Goal: Task Accomplishment & Management: Manage account settings

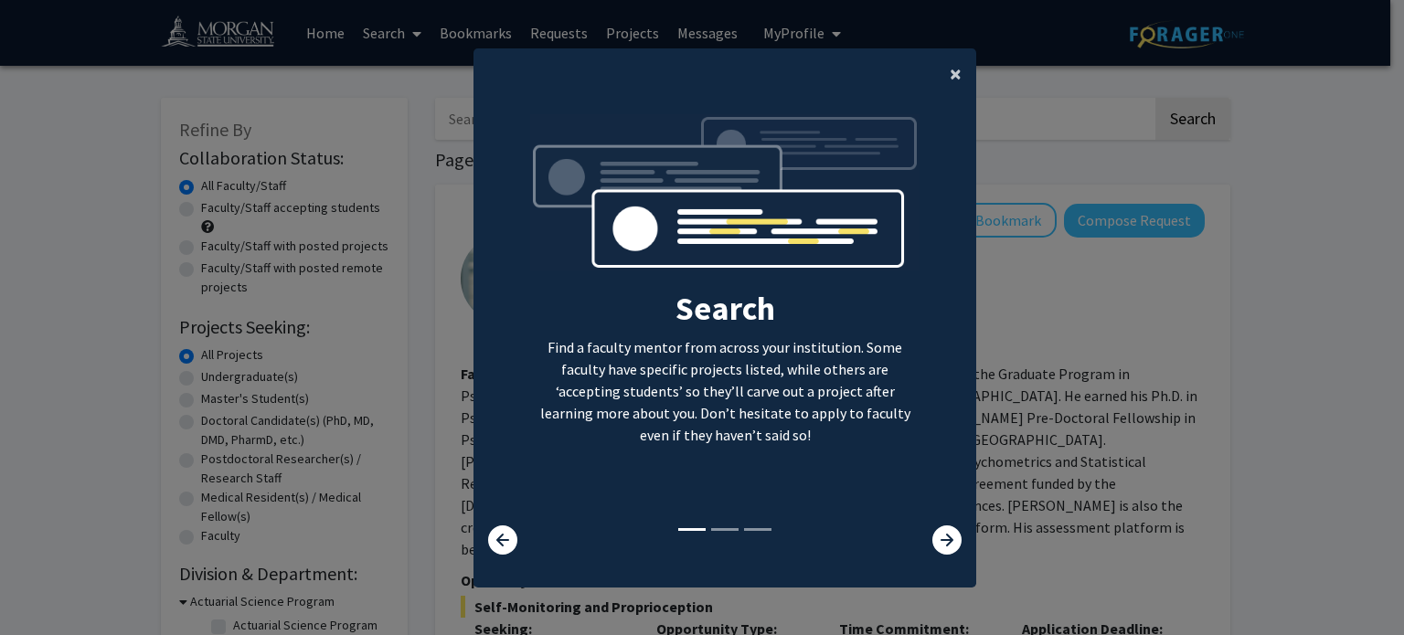
click at [954, 75] on span "×" at bounding box center [955, 73] width 12 height 28
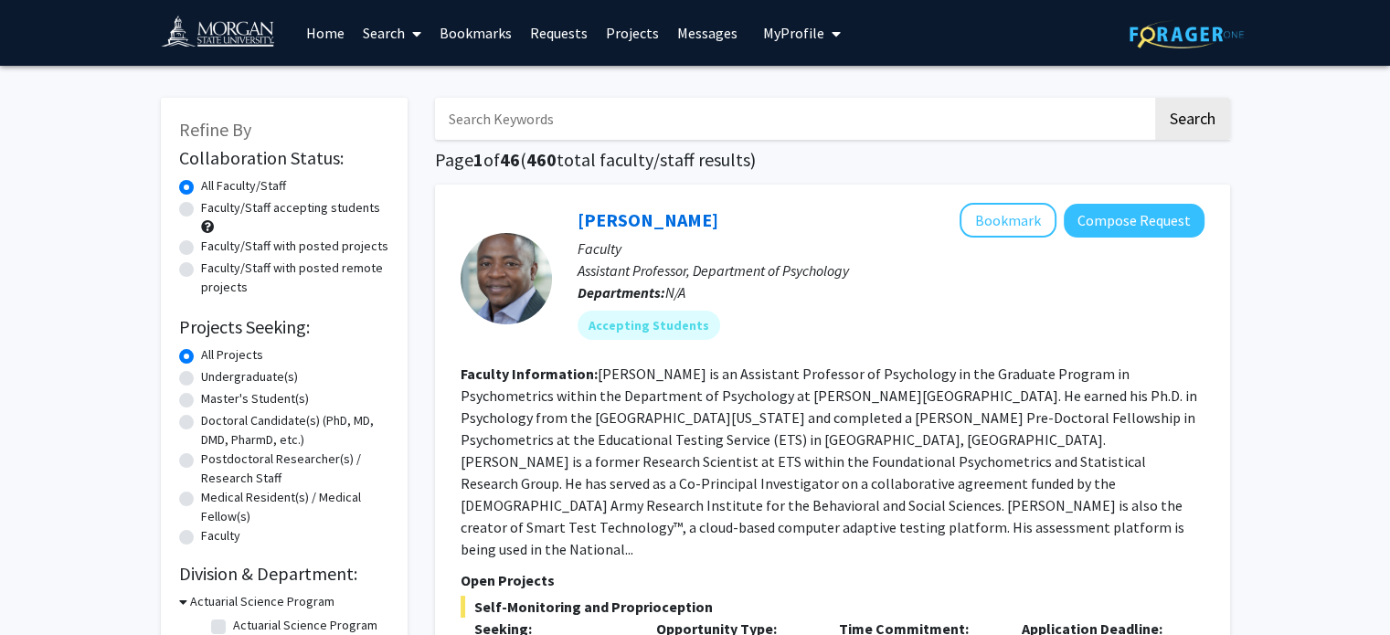
click at [318, 41] on link "Home" at bounding box center [325, 33] width 57 height 64
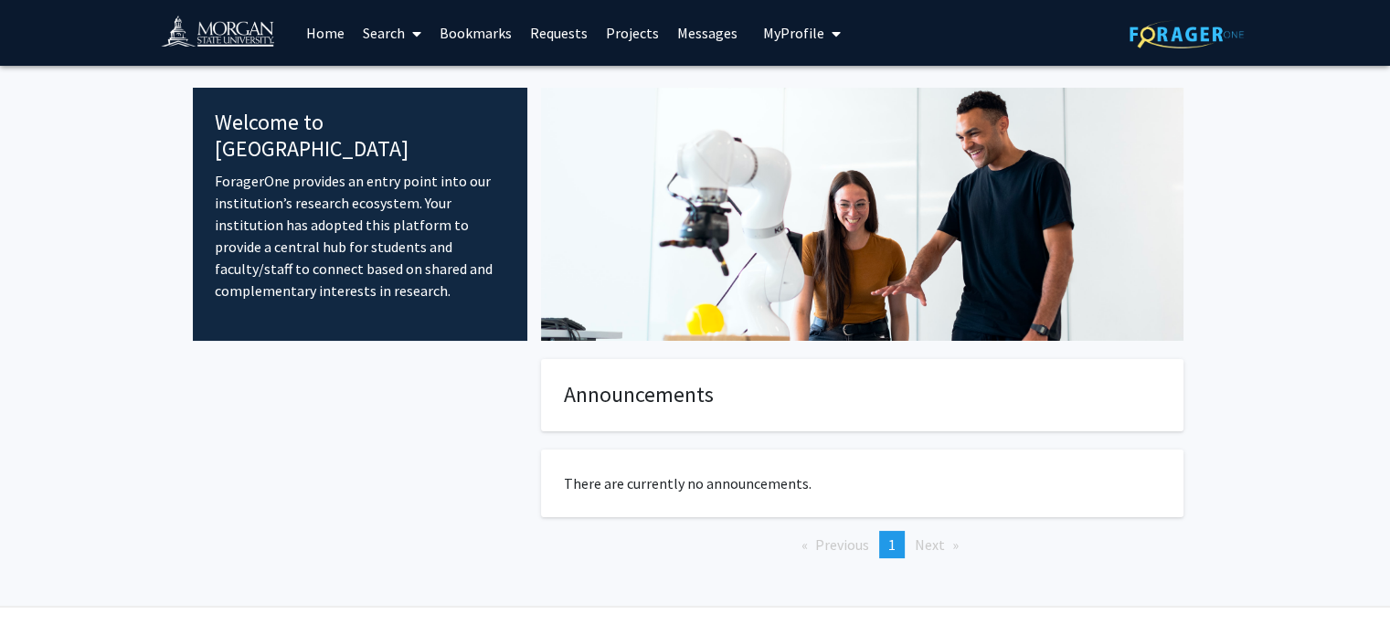
click at [824, 24] on span "My profile dropdown to access profile and logout" at bounding box center [832, 34] width 16 height 64
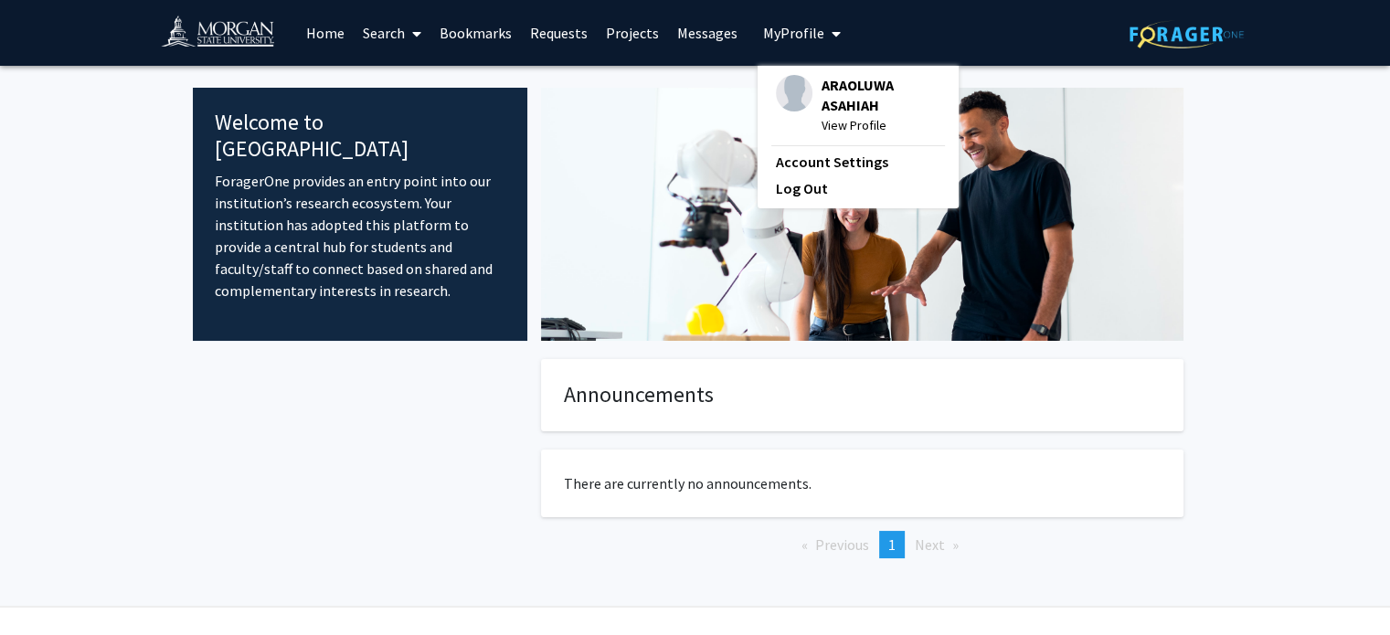
click at [840, 90] on span "ARAOLUWA ASAHIAH" at bounding box center [880, 95] width 119 height 40
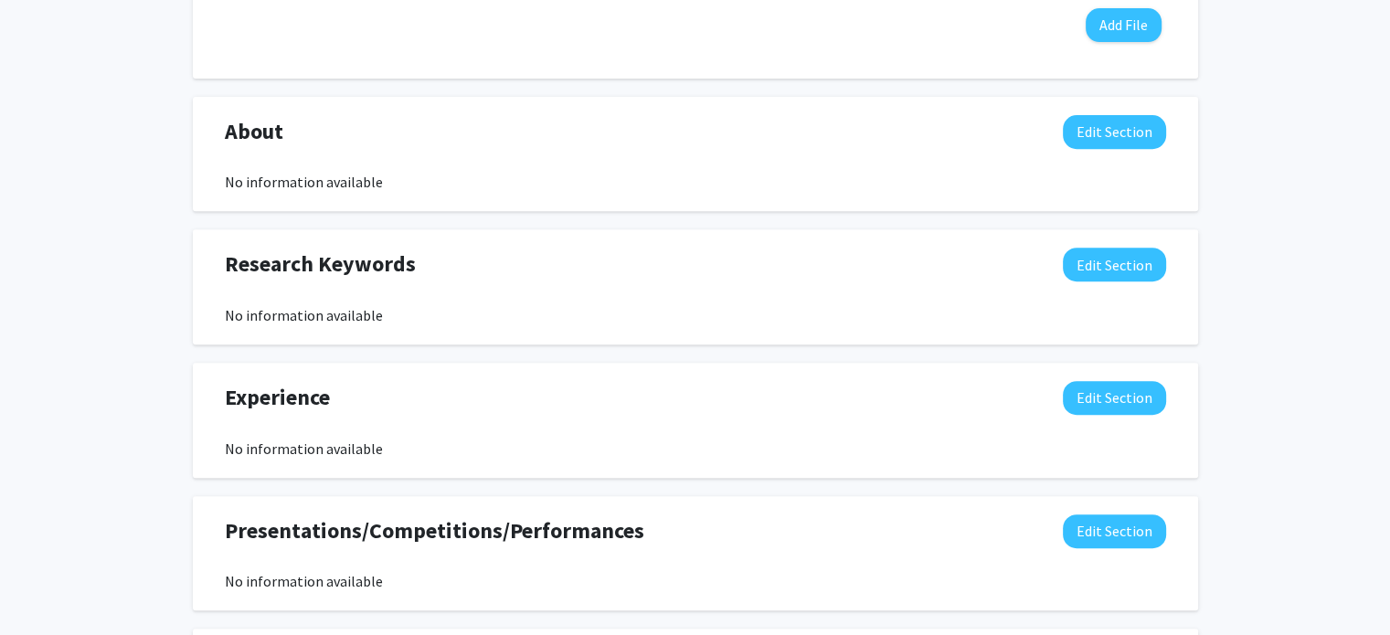
scroll to position [731, 0]
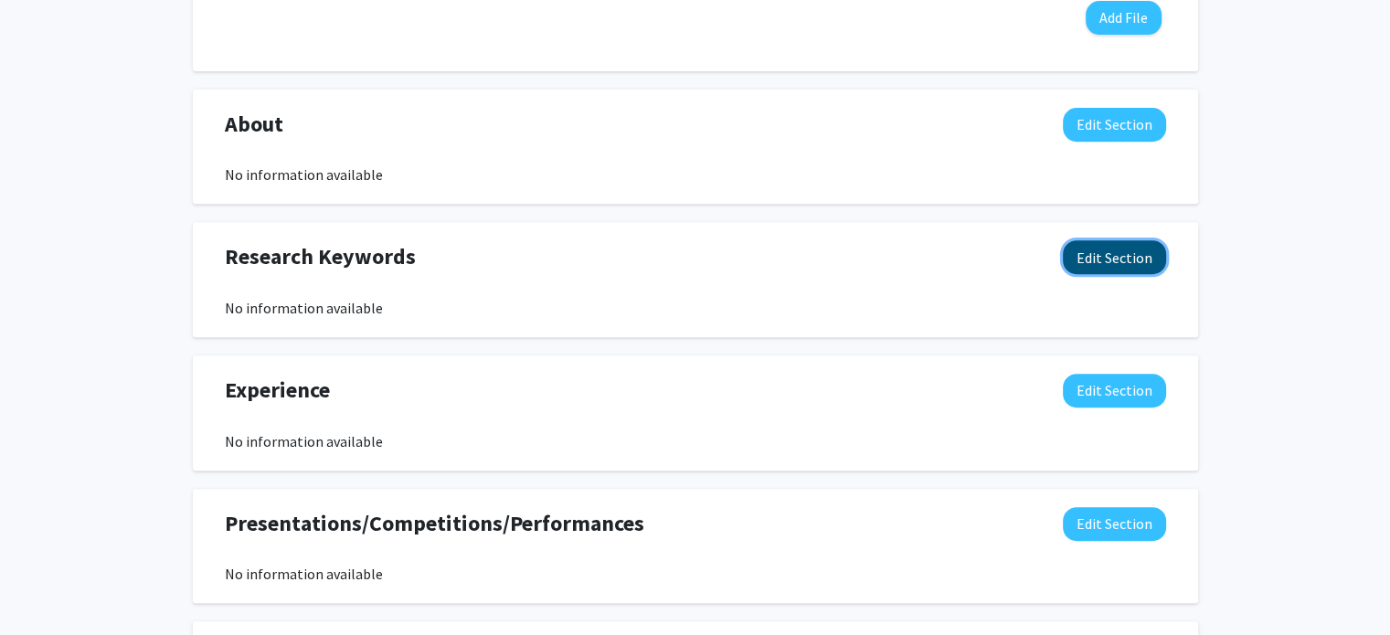
click at [1100, 249] on button "Edit Section" at bounding box center [1114, 257] width 103 height 34
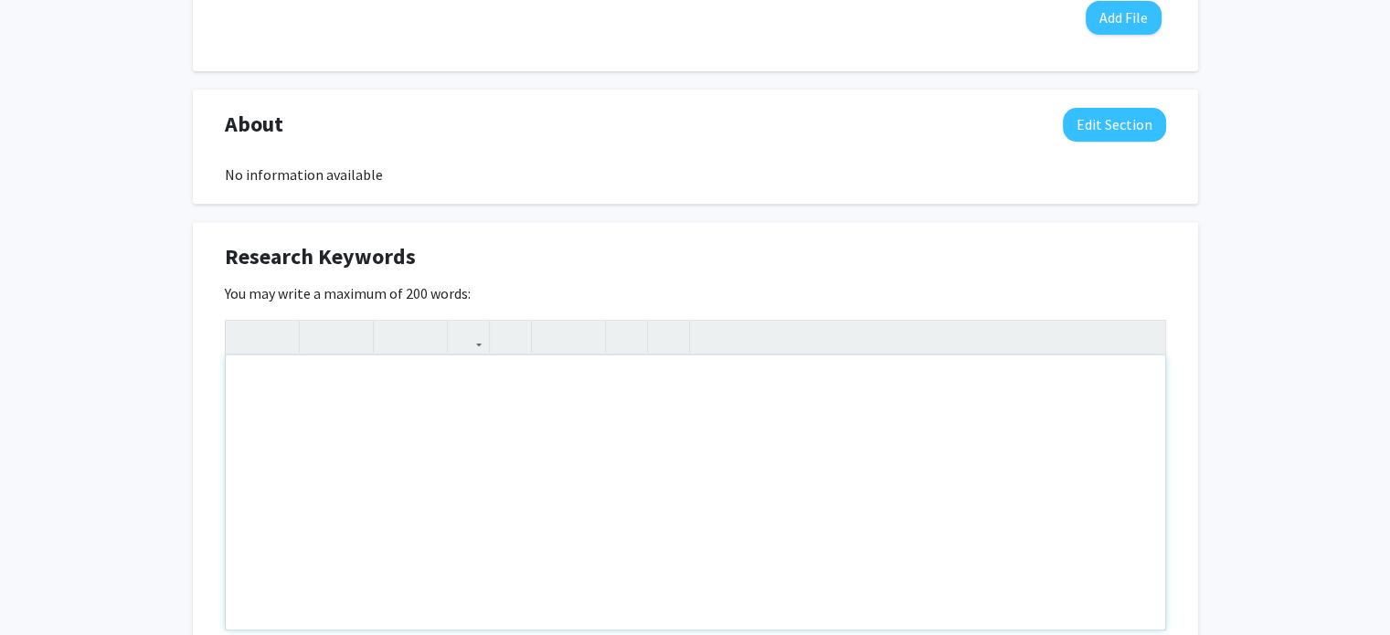
click at [782, 387] on div "Note to users with screen readers: Please deactivate our accessibility plugin f…" at bounding box center [695, 492] width 939 height 274
type textarea "<p>SMARTER RESEARCH</p><p>NSTI SUMMER RESEARCH PROGRAM</p>"
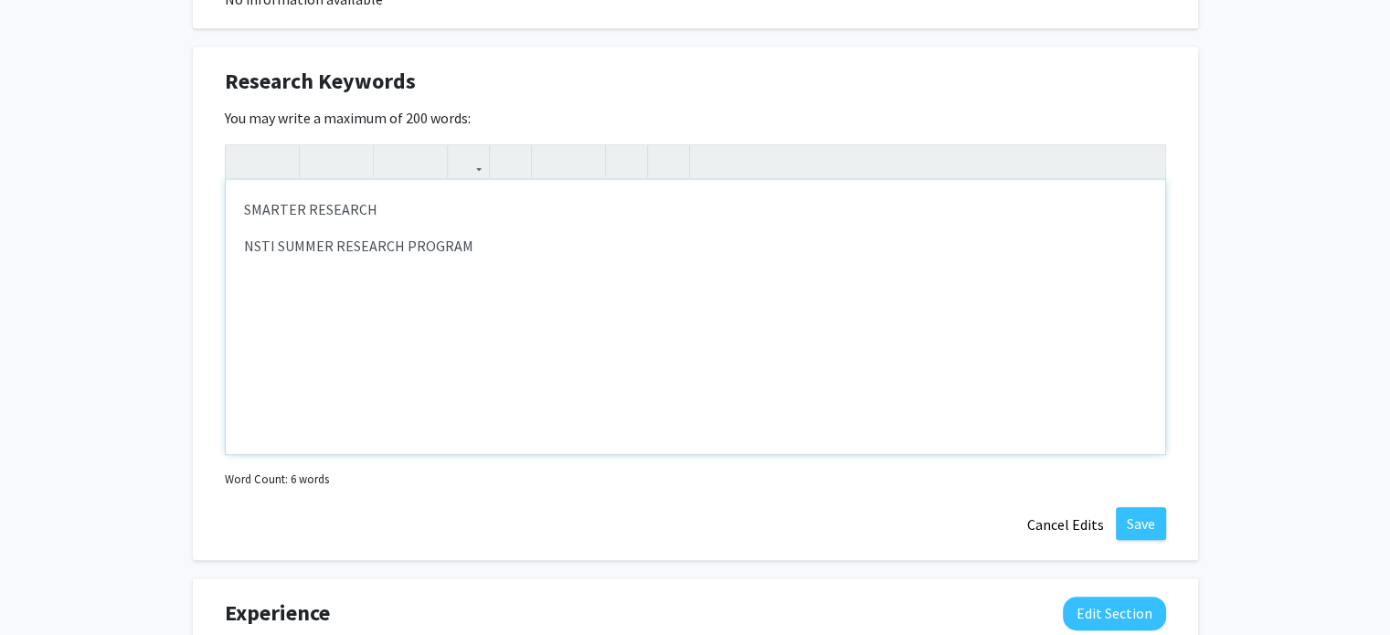
scroll to position [1097, 0]
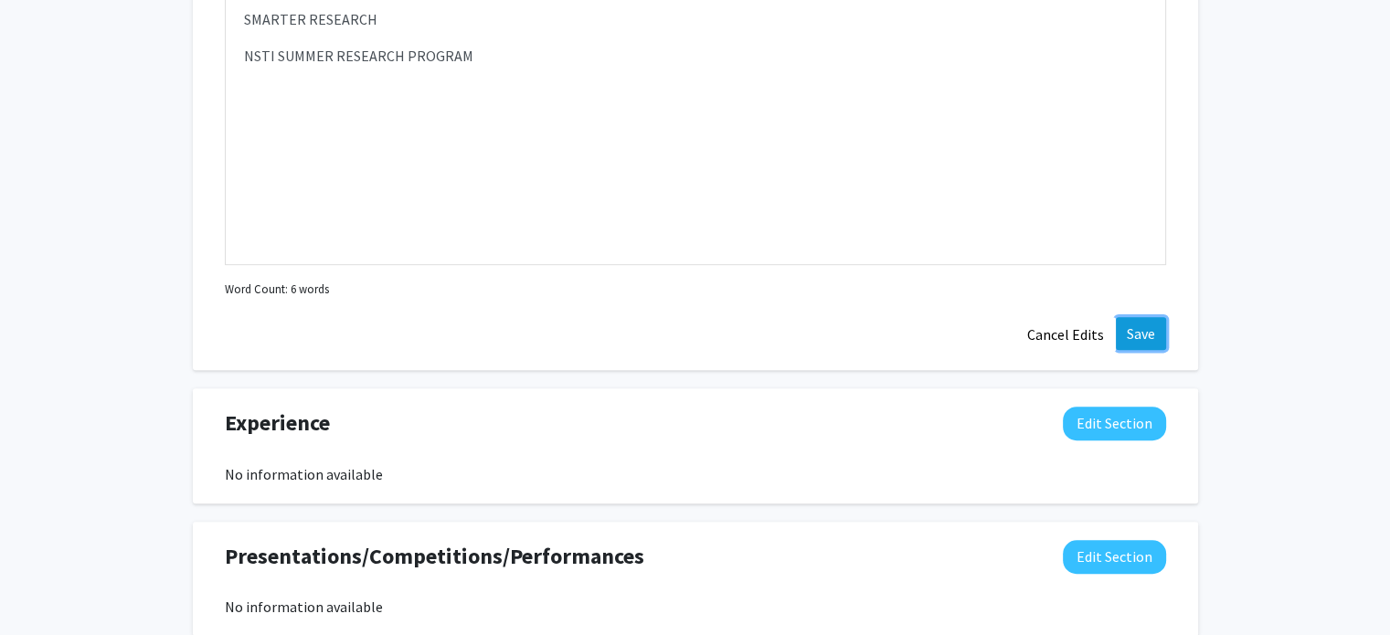
click at [1146, 332] on button "Save" at bounding box center [1141, 333] width 50 height 33
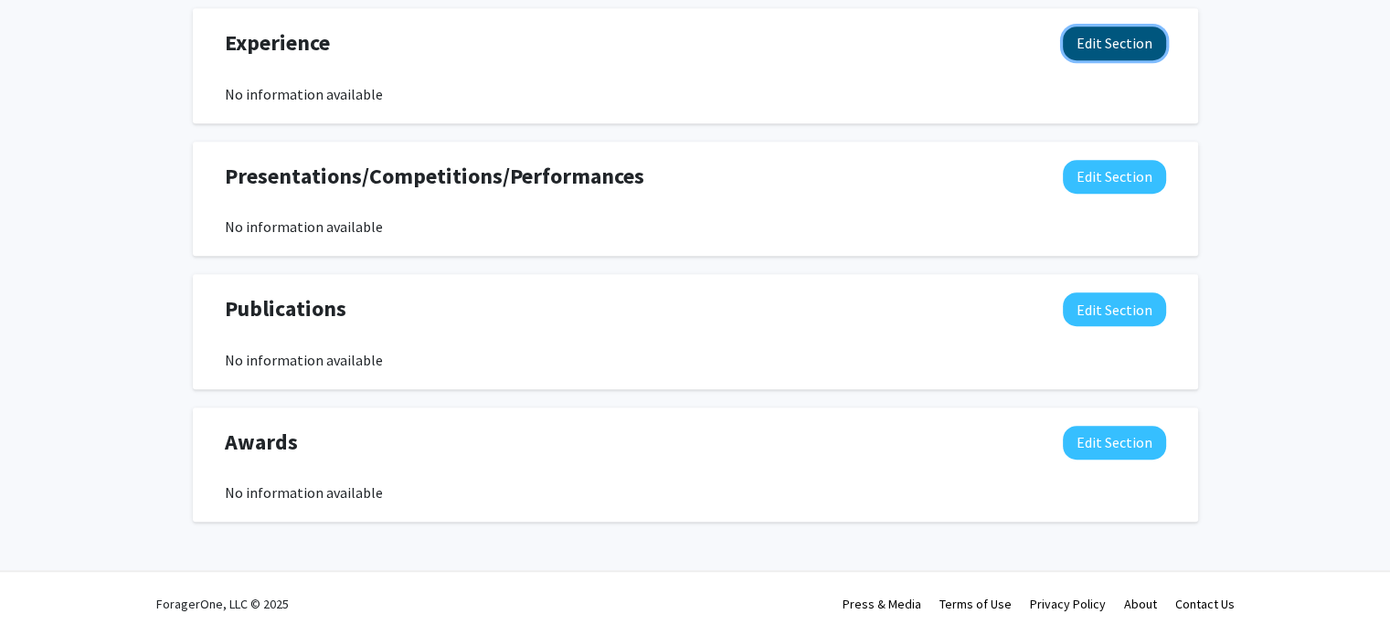
click at [1125, 44] on button "Edit Section" at bounding box center [1114, 43] width 103 height 34
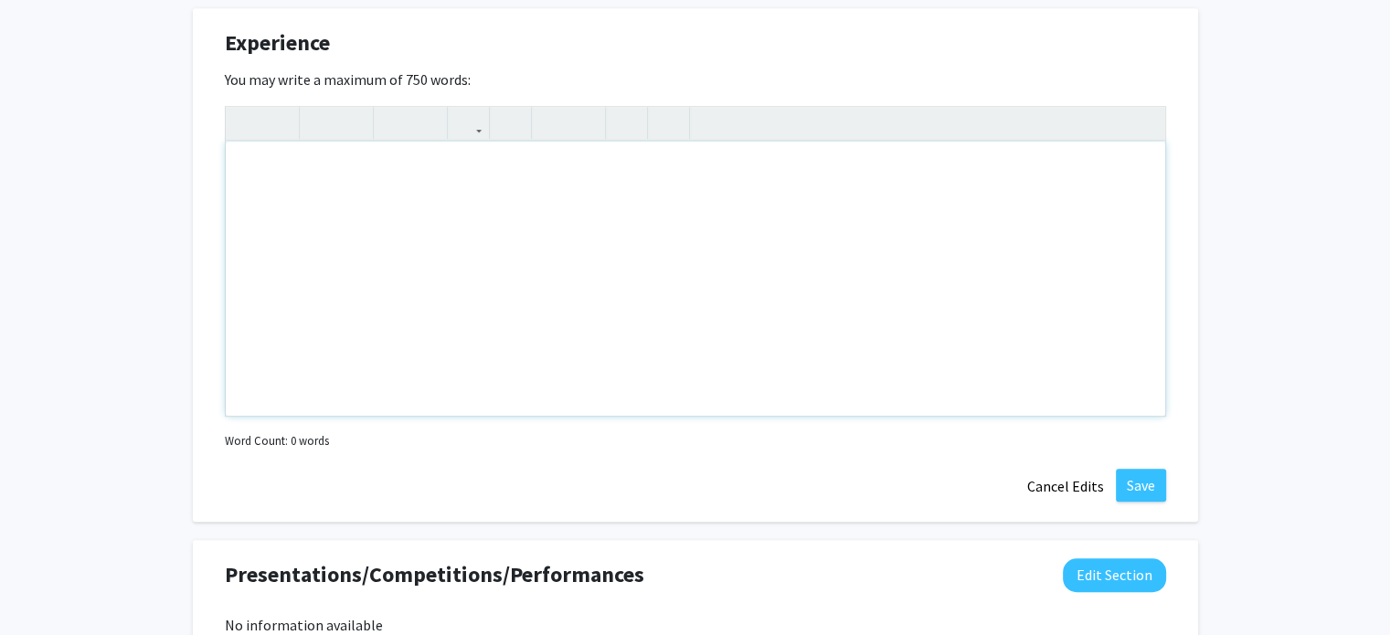
click at [731, 175] on div "Note to users with screen readers: Please deactivate our accessibility plugin f…" at bounding box center [695, 279] width 939 height 274
type textarea "SMARTER RESEARCH (IN VIEW)"
click at [1137, 487] on button "Save" at bounding box center [1141, 485] width 50 height 33
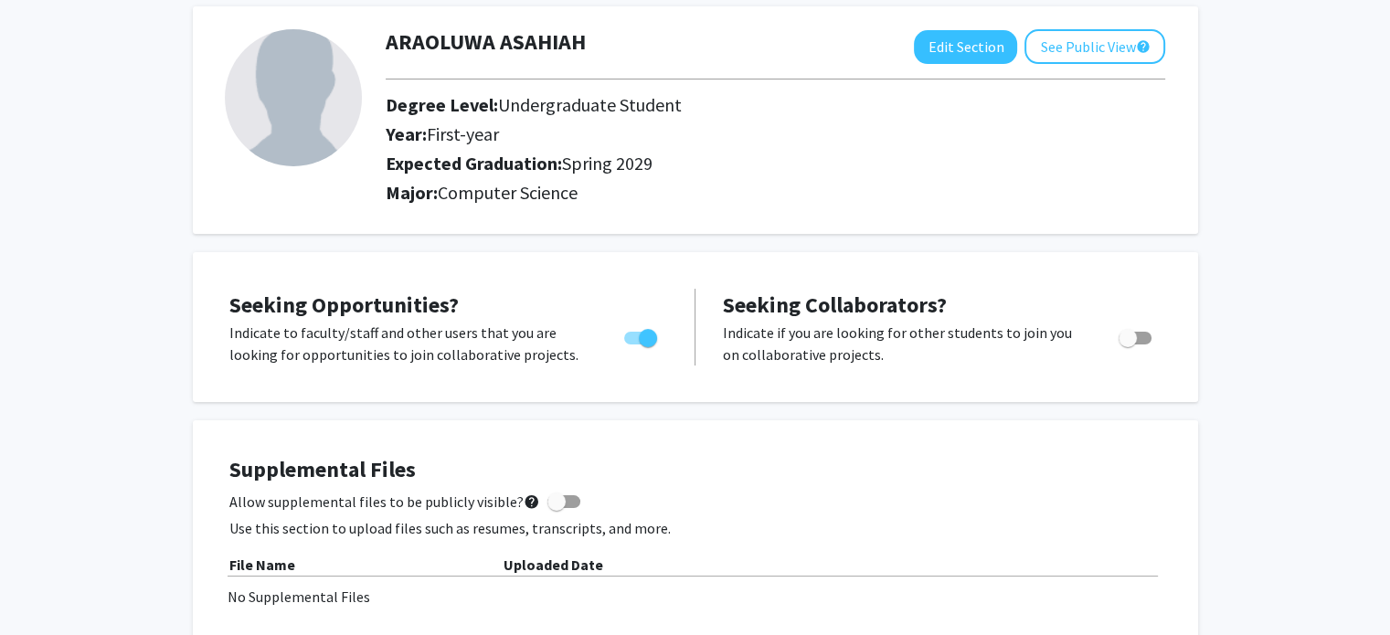
scroll to position [0, 0]
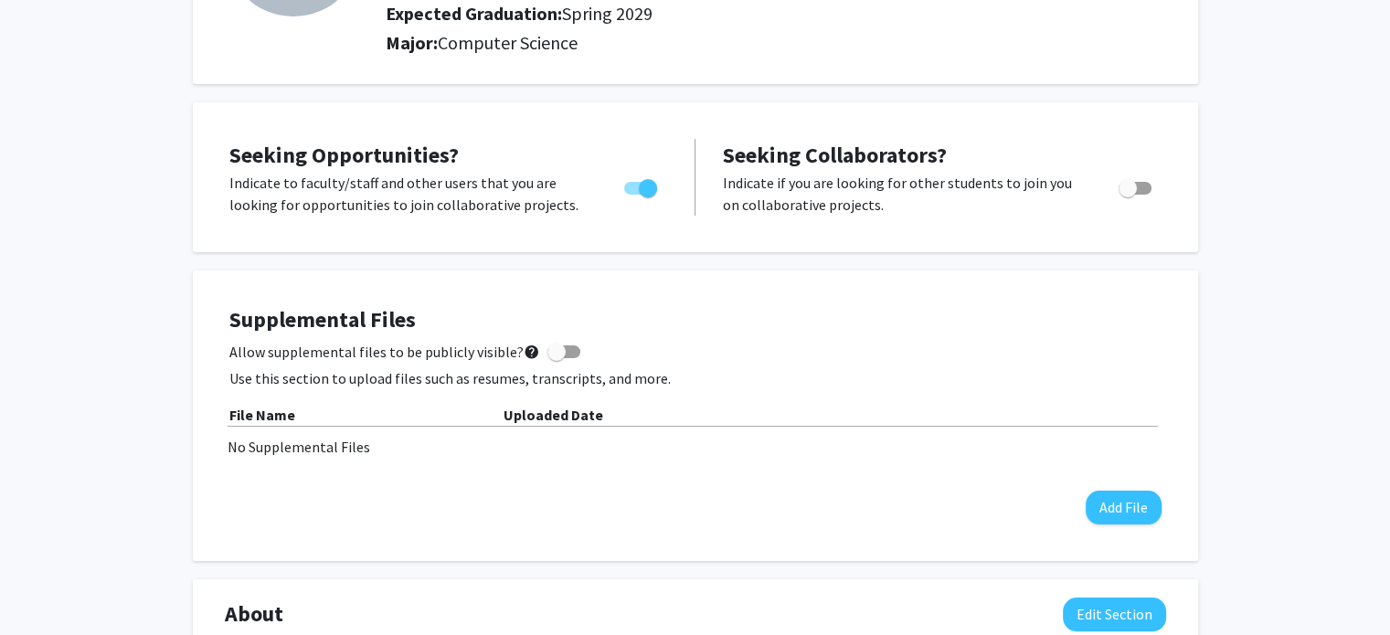
scroll to position [274, 0]
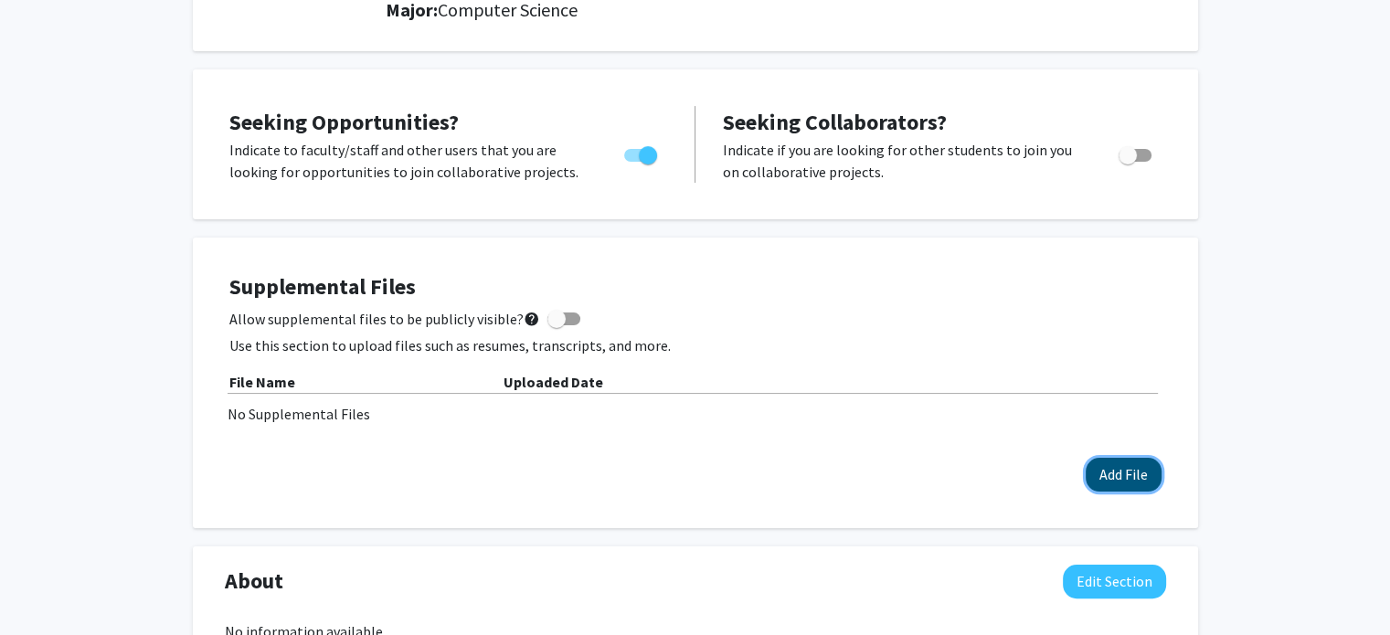
click at [1140, 463] on button "Add File" at bounding box center [1124, 475] width 76 height 34
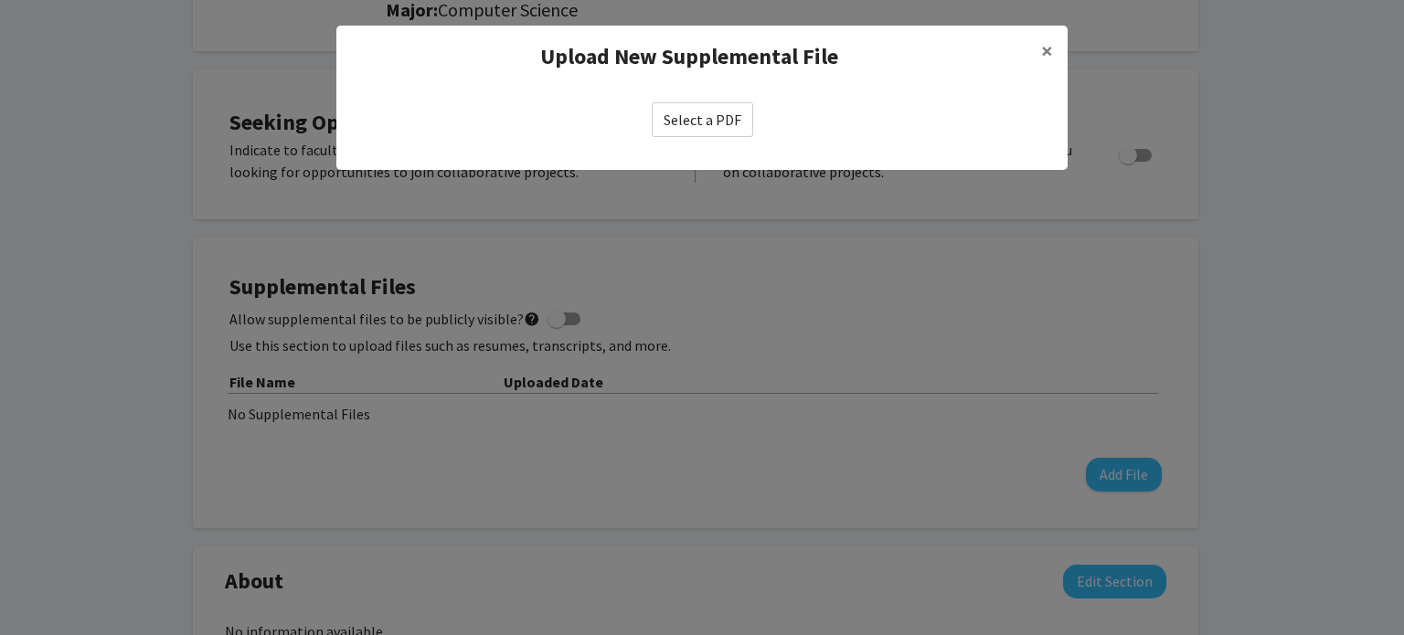
click at [709, 114] on label "Select a PDF" at bounding box center [702, 119] width 101 height 35
click at [0, 0] on input "Select a PDF" at bounding box center [0, 0] width 0 height 0
click at [1036, 57] on button "×" at bounding box center [1046, 51] width 41 height 51
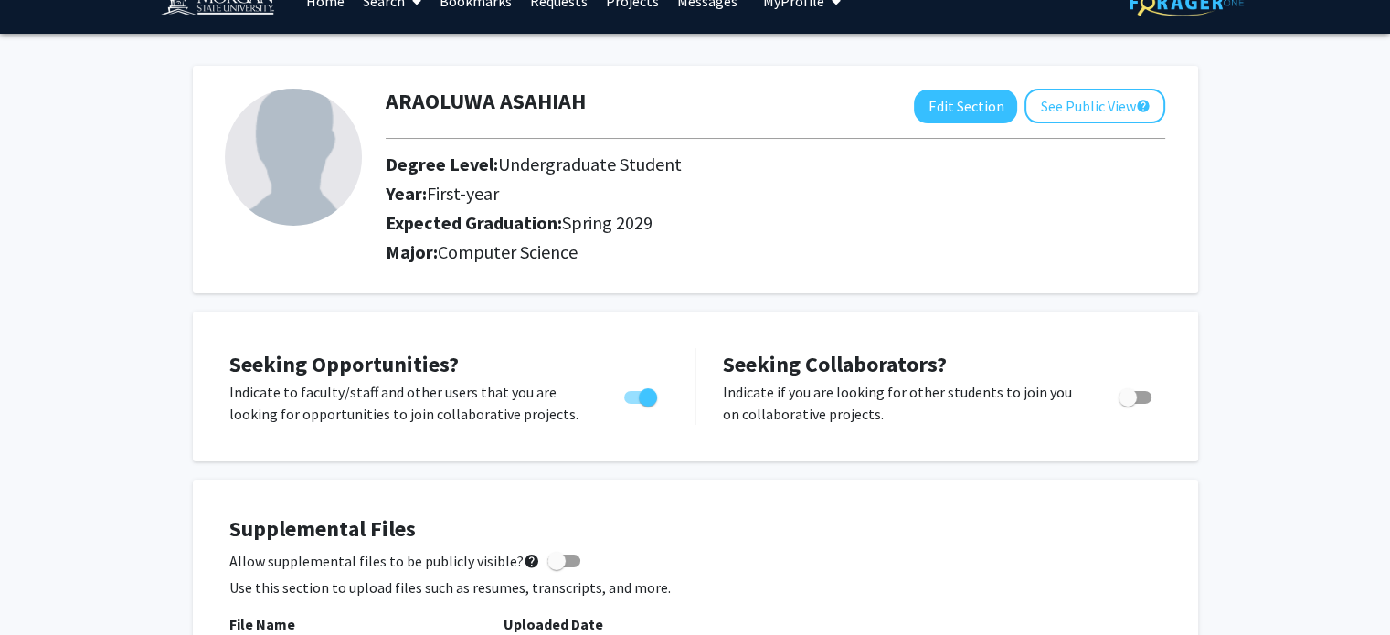
scroll to position [0, 0]
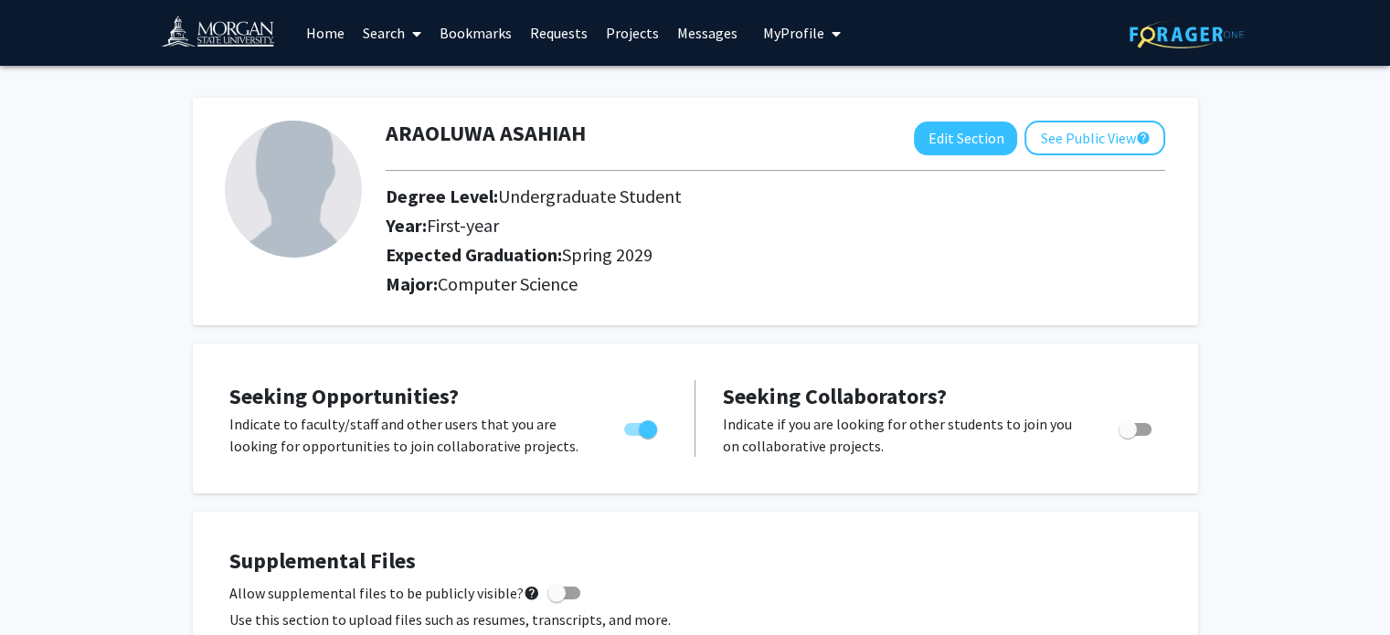
click at [973, 139] on button "Edit Section" at bounding box center [965, 139] width 103 height 34
select select "first-year"
select select "45: spring_2029"
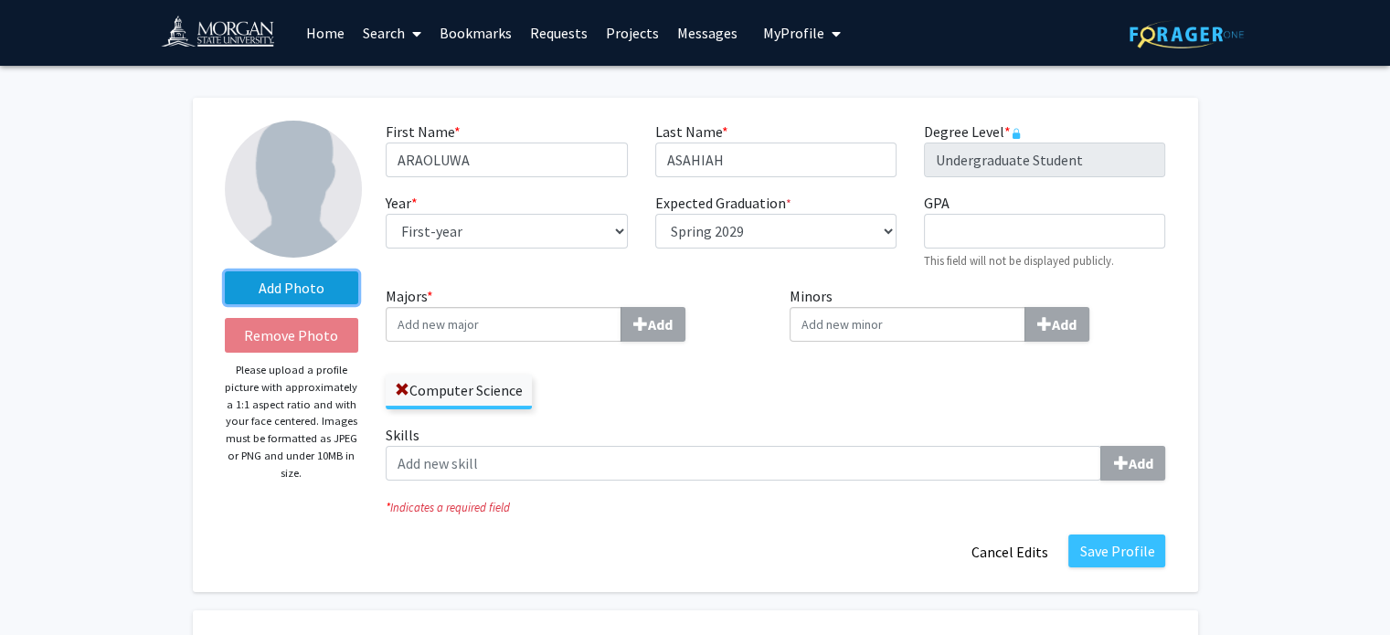
click at [294, 288] on label "Add Photo" at bounding box center [292, 287] width 134 height 33
click at [0, 0] on input "Add Photo" at bounding box center [0, 0] width 0 height 0
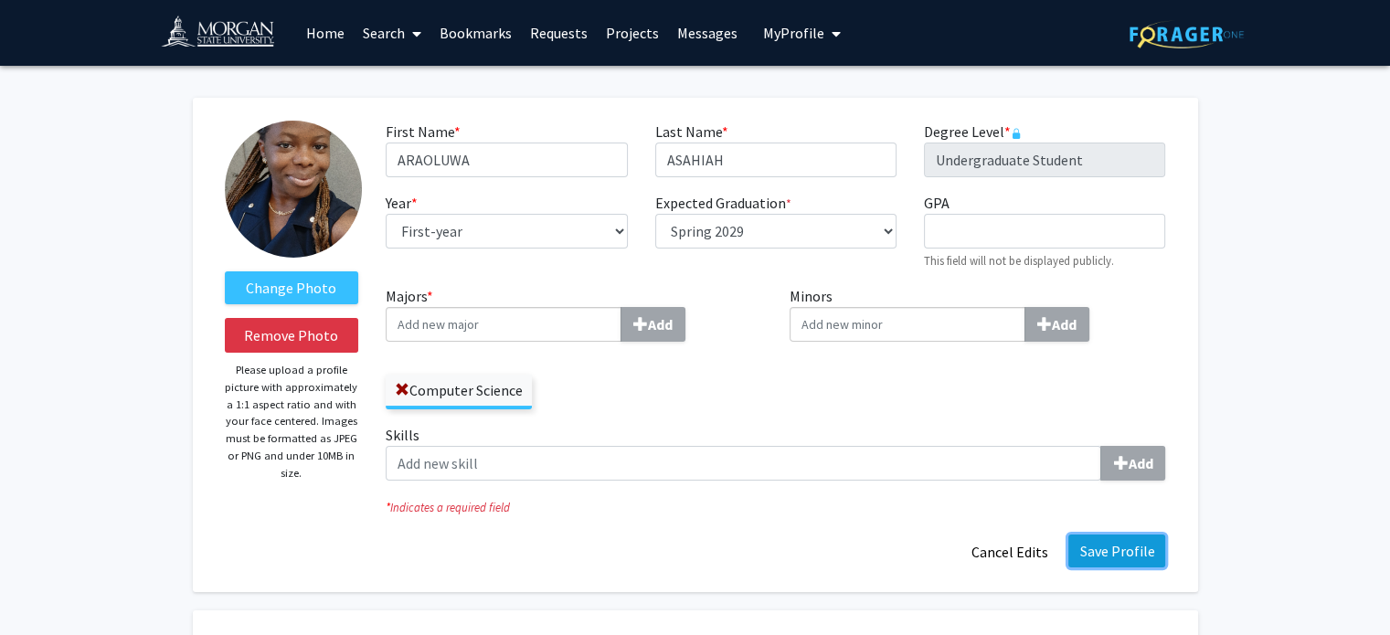
click at [1107, 540] on button "Save Profile" at bounding box center [1116, 551] width 97 height 33
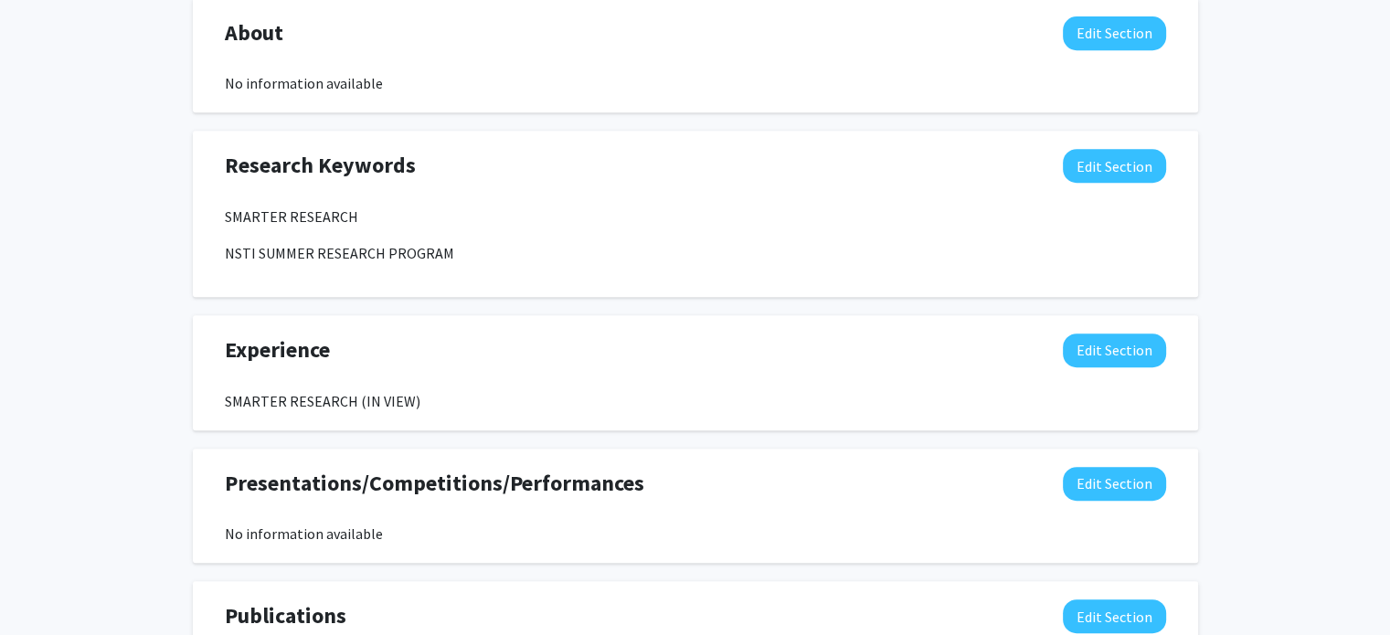
scroll to position [914, 0]
